Goal: Information Seeking & Learning: Understand process/instructions

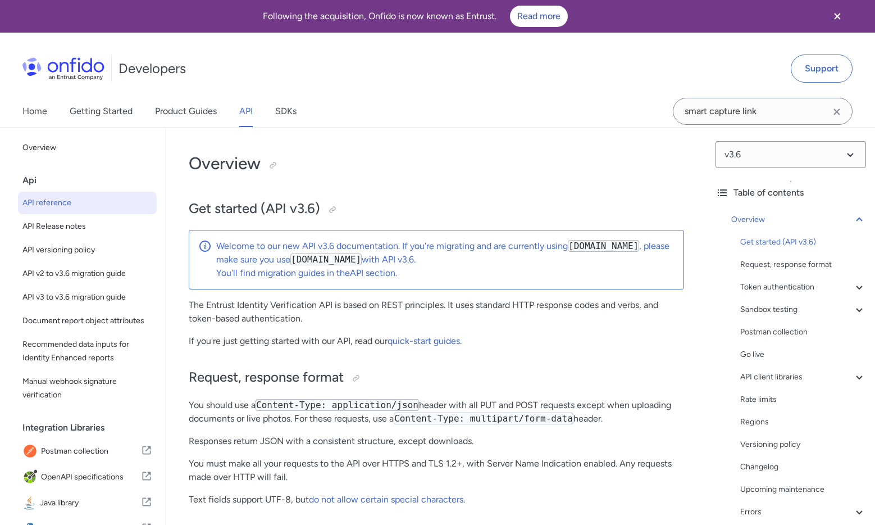
select select "http"
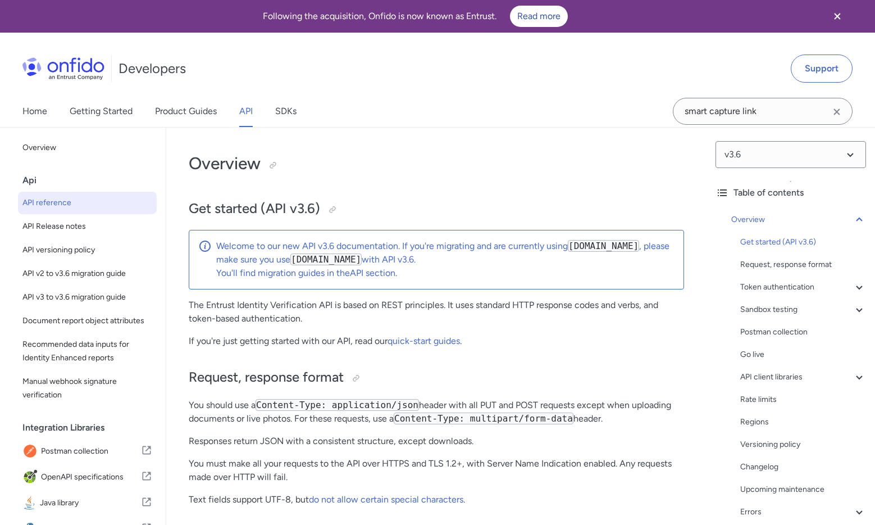
select select "http"
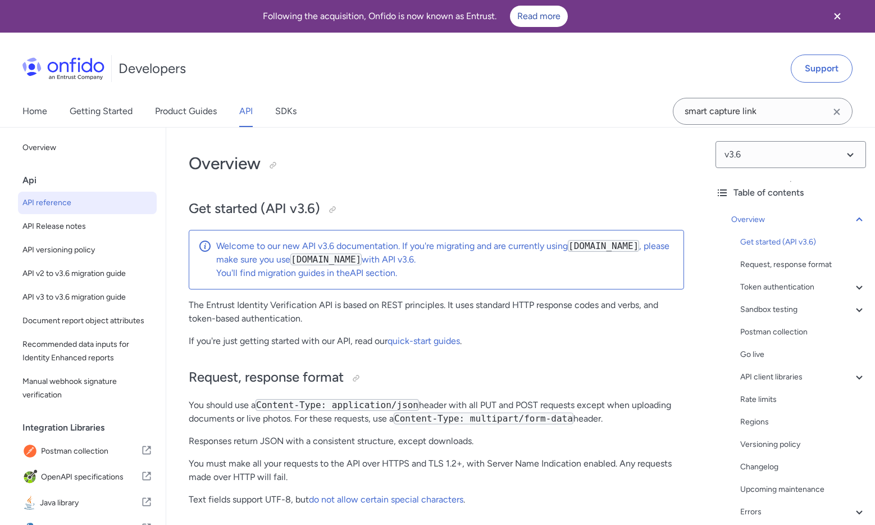
select select "http"
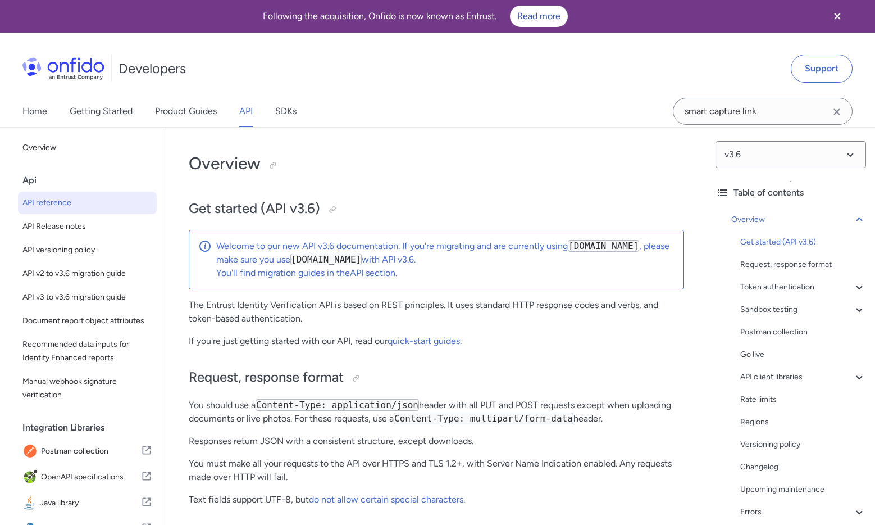
select select "http"
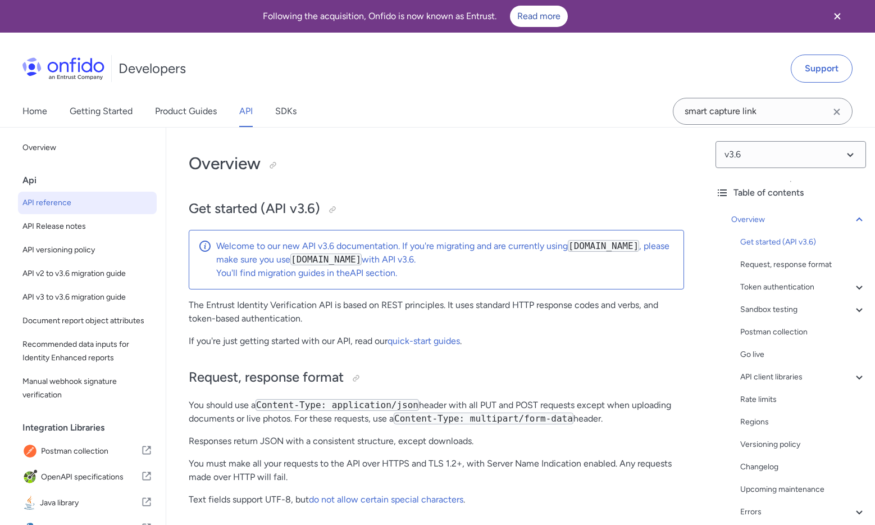
select select "http"
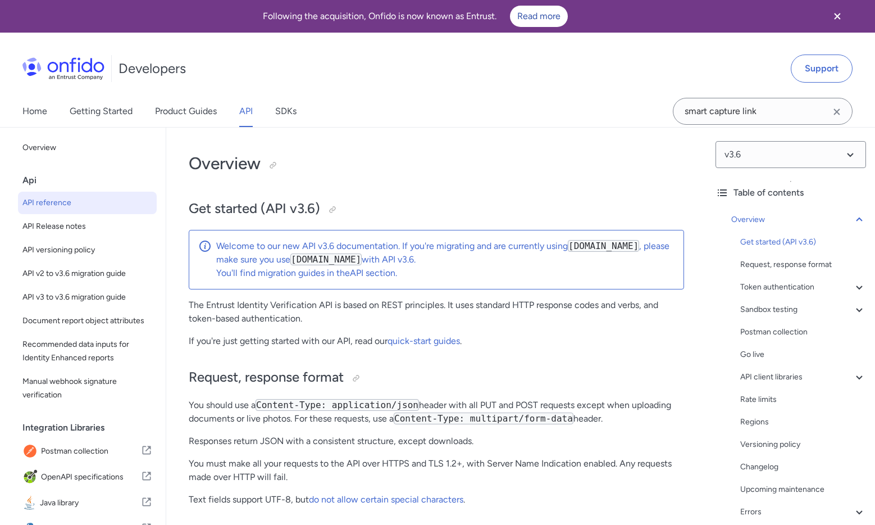
select select "http"
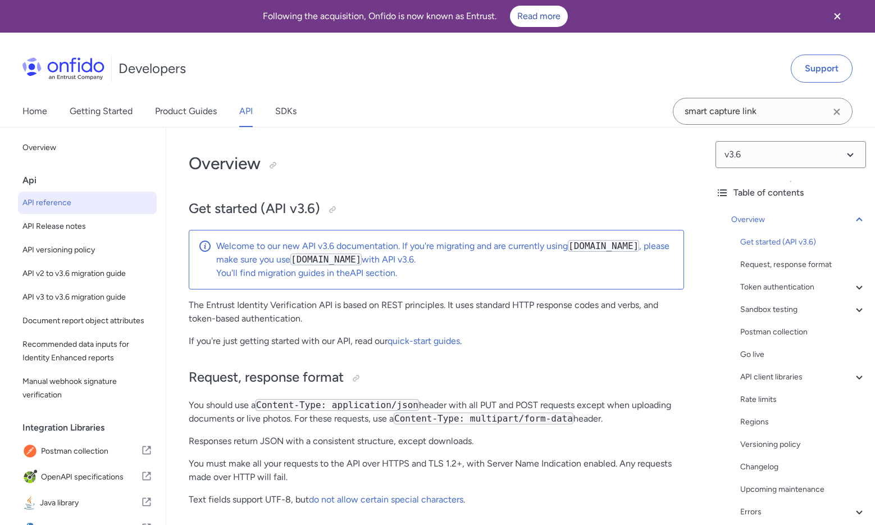
select select "http"
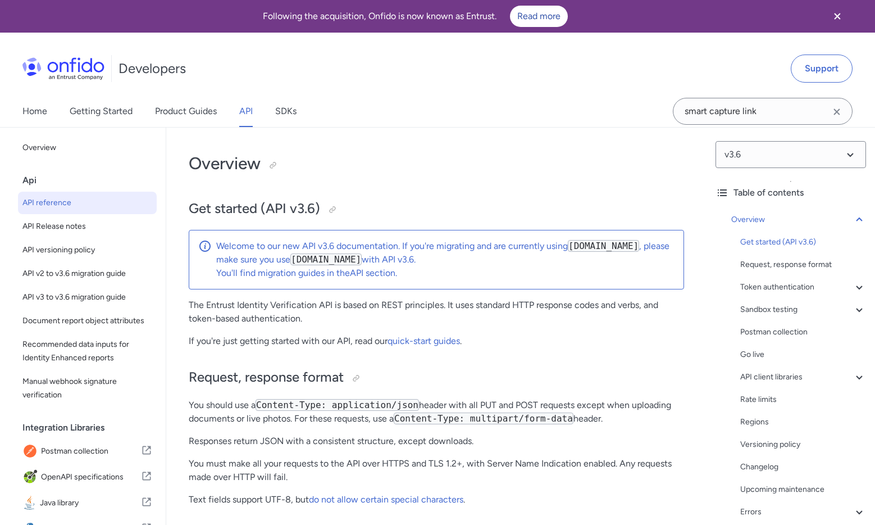
select select "http"
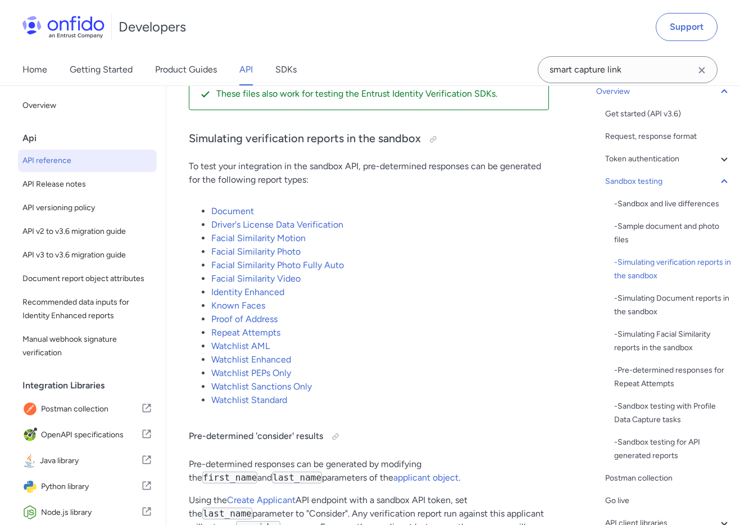
scroll to position [2638, 0]
click at [307, 229] on link "Driver's License Data Verification" at bounding box center [277, 223] width 132 height 11
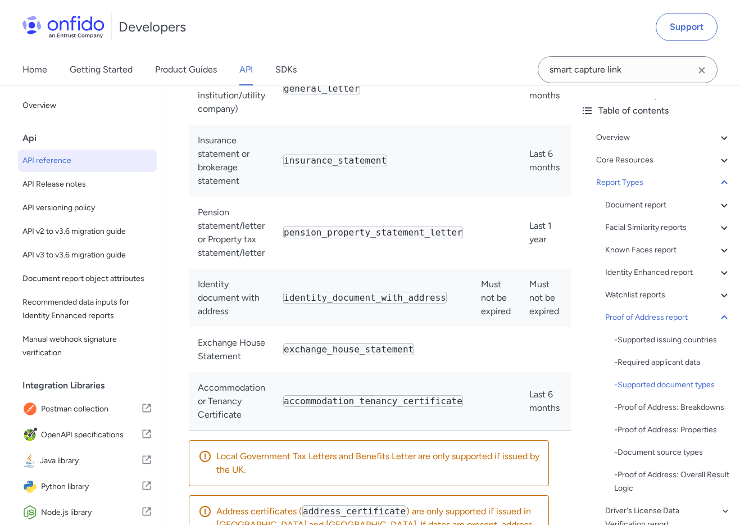
scroll to position [95417, 0]
click at [712, 316] on div "Proof of Address report" at bounding box center [668, 317] width 126 height 13
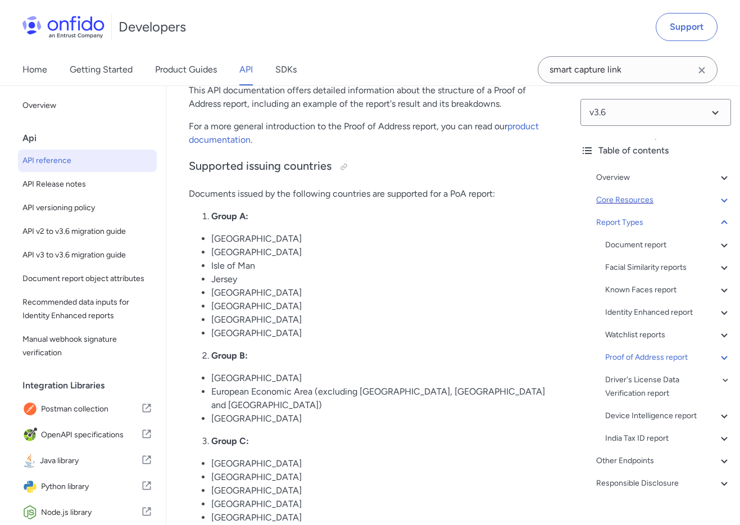
click at [636, 200] on div "Core Resources" at bounding box center [663, 199] width 135 height 13
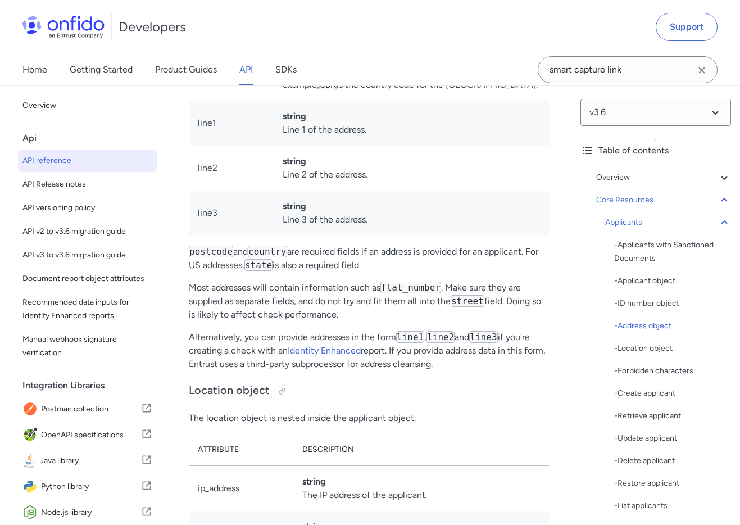
scroll to position [15875, 0]
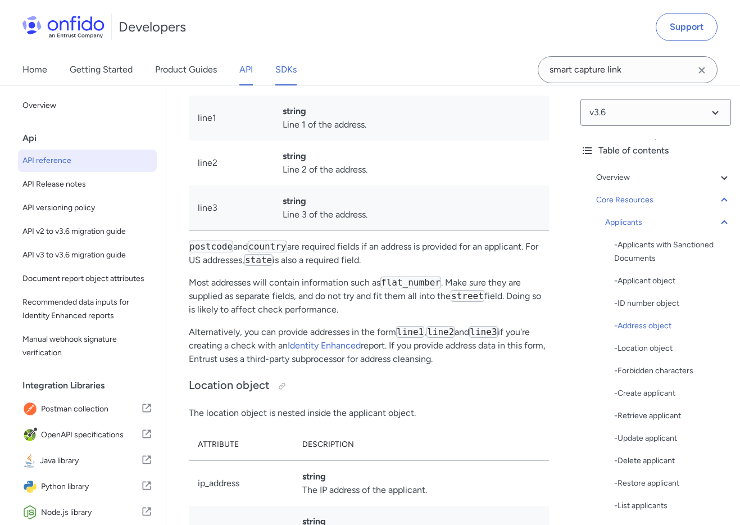
click at [297, 74] on link "SDKs" at bounding box center [285, 69] width 21 height 31
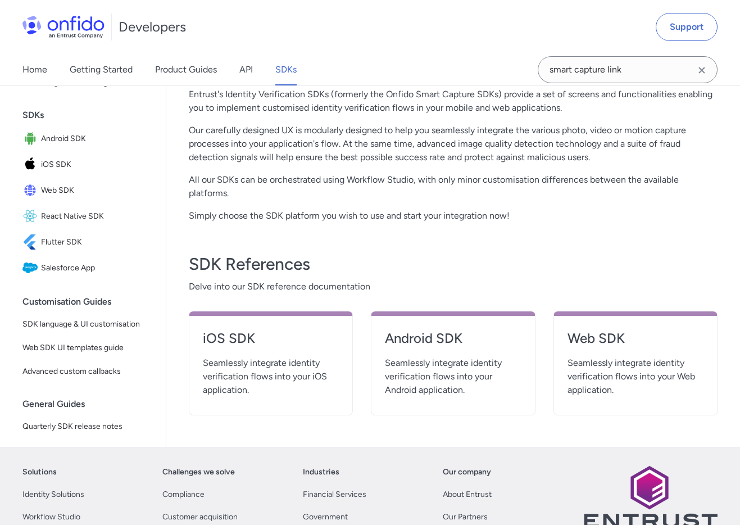
scroll to position [282, 0]
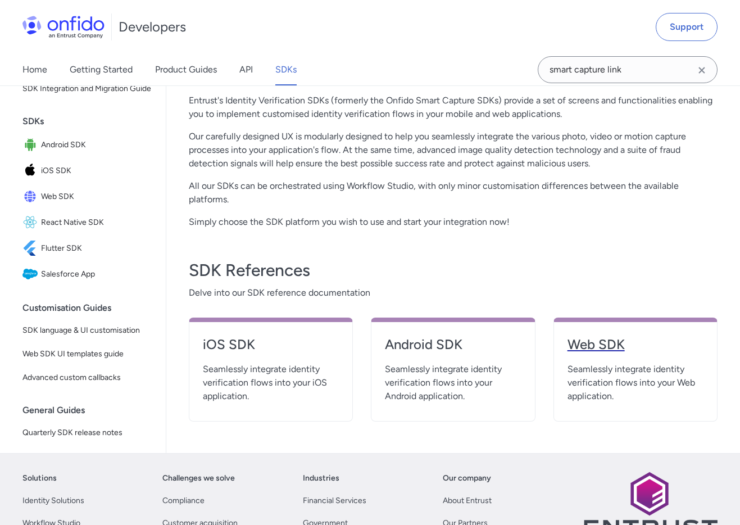
click at [590, 361] on link "Web SDK" at bounding box center [635, 348] width 136 height 27
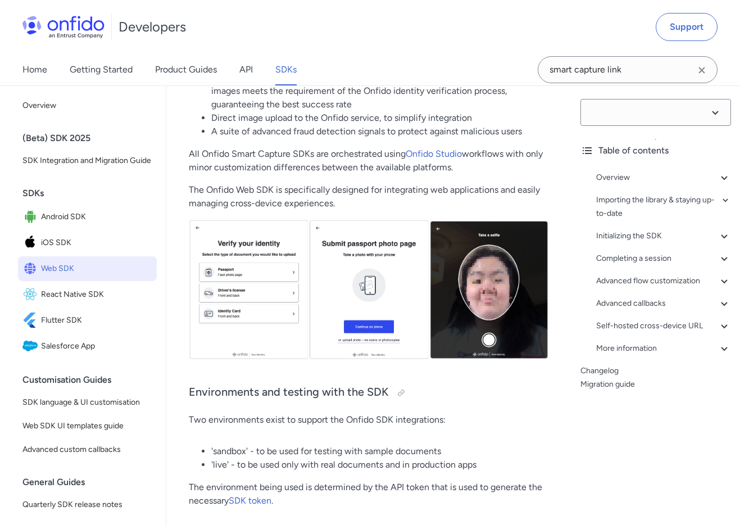
select select "14.53.1"
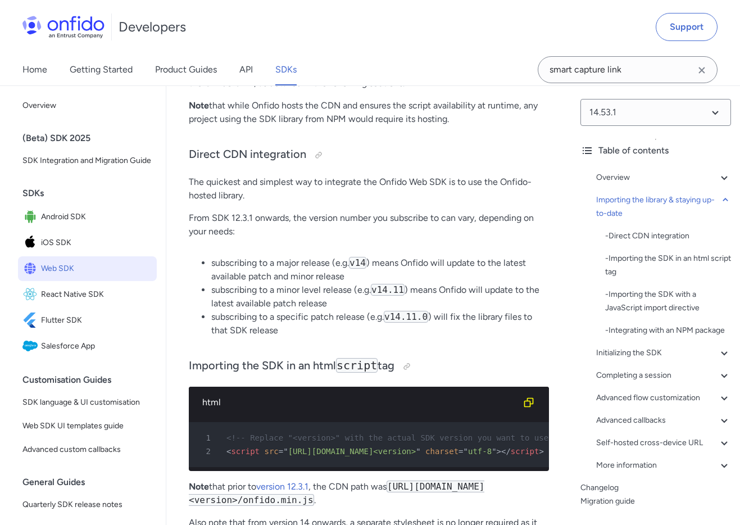
scroll to position [1065, 0]
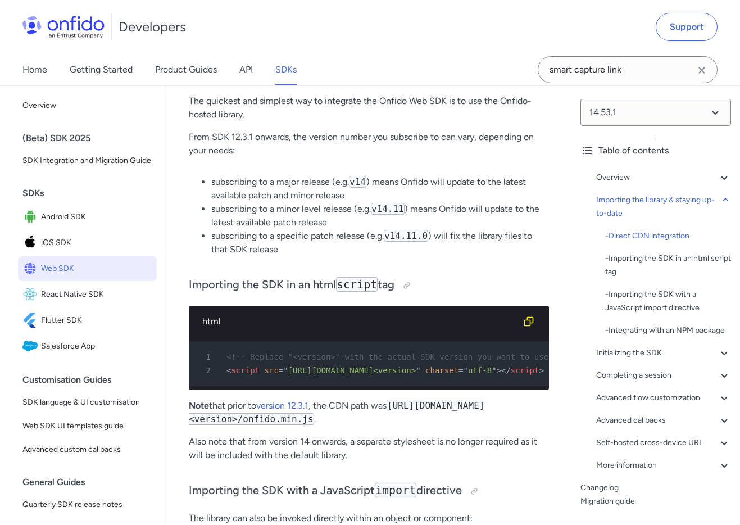
click at [406, 390] on div "1 <!-- Replace "<version>" with the actual SDK version you want to use, example…" at bounding box center [369, 363] width 360 height 53
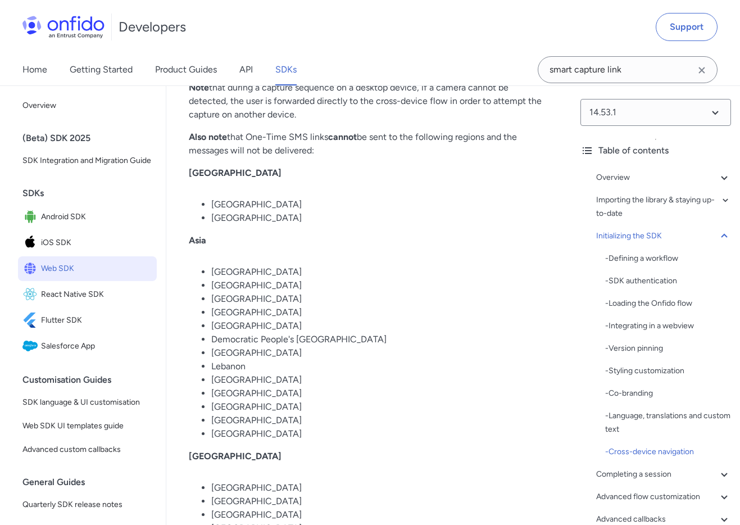
scroll to position [8705, 0]
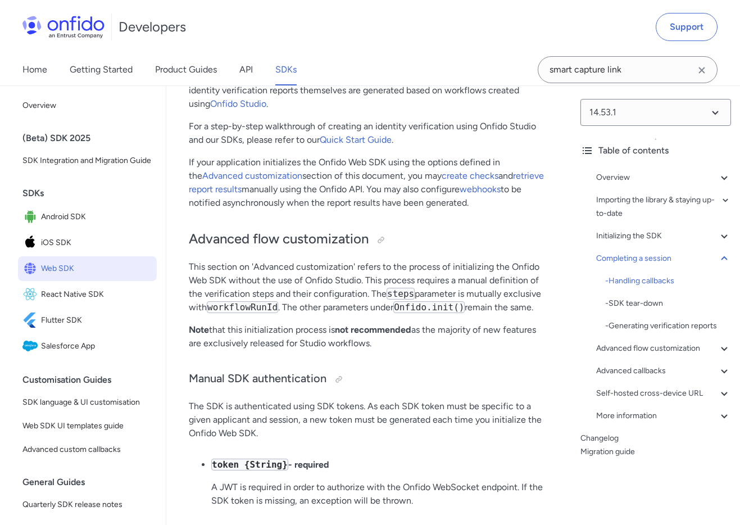
scroll to position [15108, 0]
